Goal: Information Seeking & Learning: Find contact information

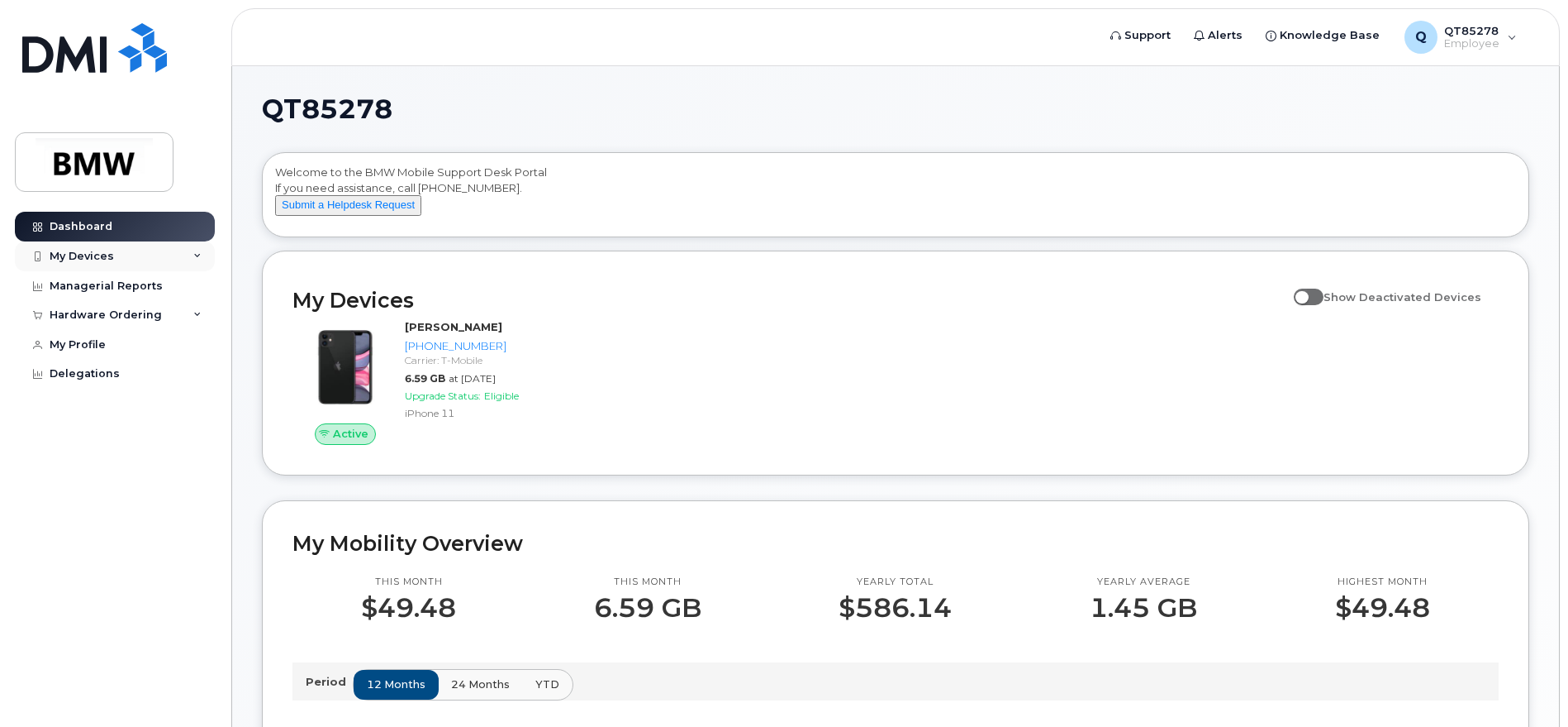
click at [192, 253] on div "My Devices" at bounding box center [114, 256] width 200 height 30
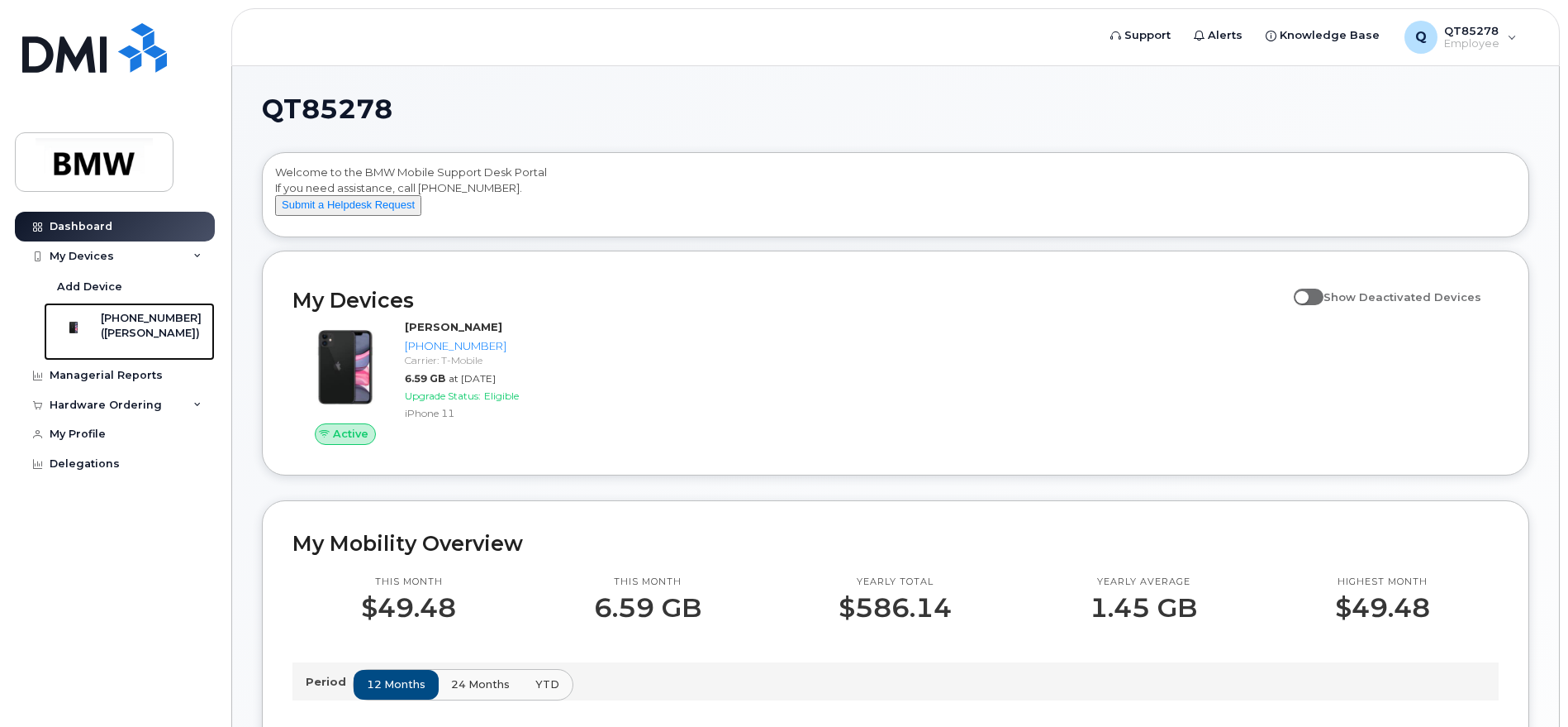
click at [168, 316] on div "[PHONE_NUMBER]" at bounding box center [151, 317] width 101 height 15
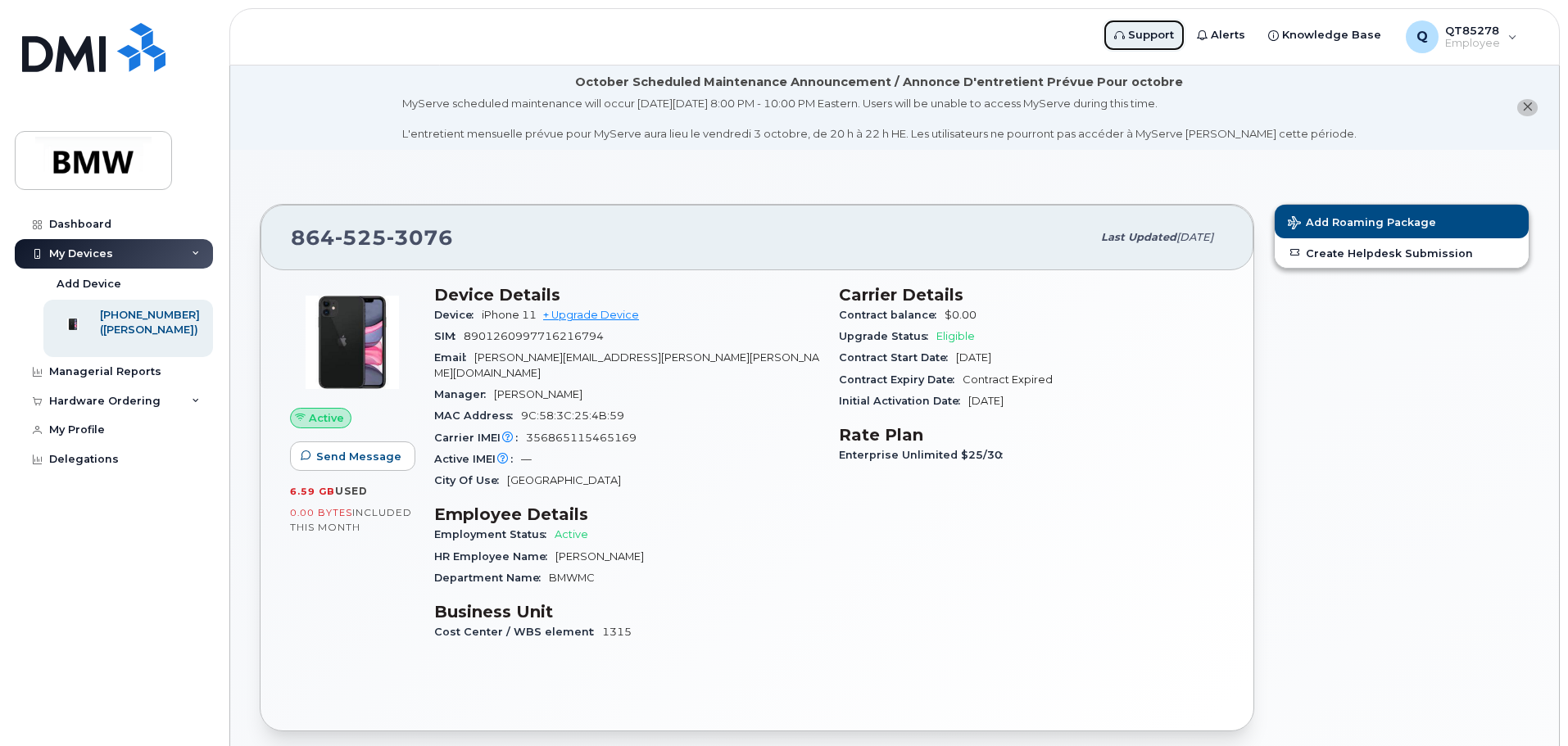
click at [1157, 40] on span "Support" at bounding box center [1151, 35] width 46 height 16
